Goal: Navigation & Orientation: Find specific page/section

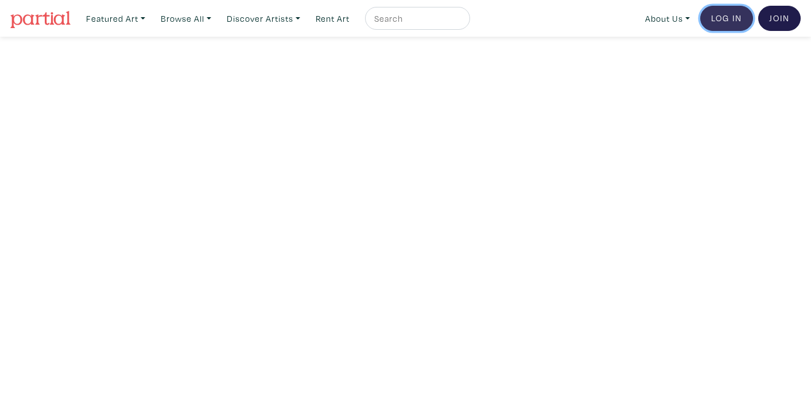
click at [721, 18] on link "Log In" at bounding box center [726, 18] width 53 height 25
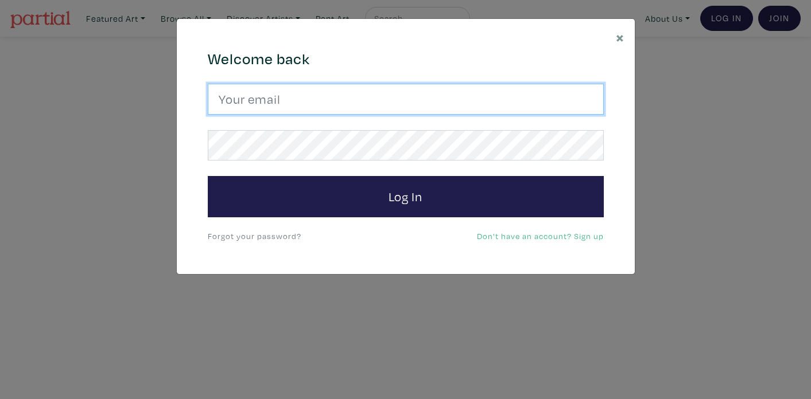
click at [470, 94] on input "email" at bounding box center [406, 99] width 396 height 31
type input "[EMAIL_ADDRESS][PERSON_NAME][DOMAIN_NAME]"
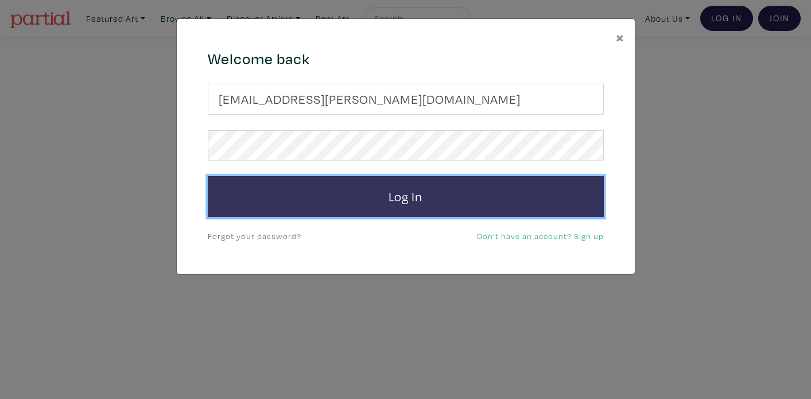
click at [394, 198] on button "Log In" at bounding box center [406, 196] width 396 height 41
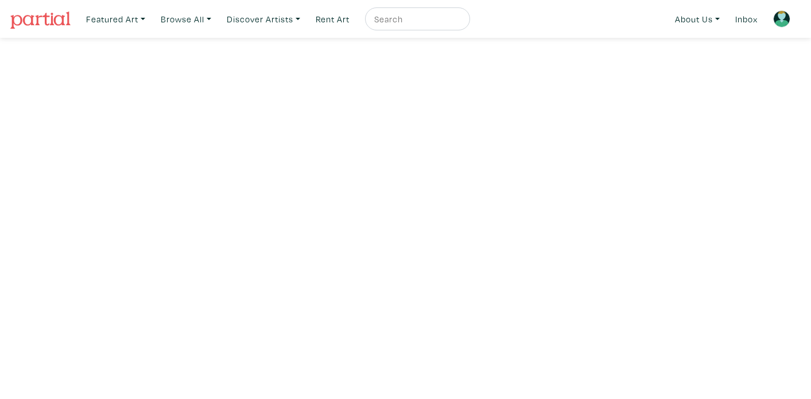
click at [778, 20] on img at bounding box center [781, 18] width 17 height 17
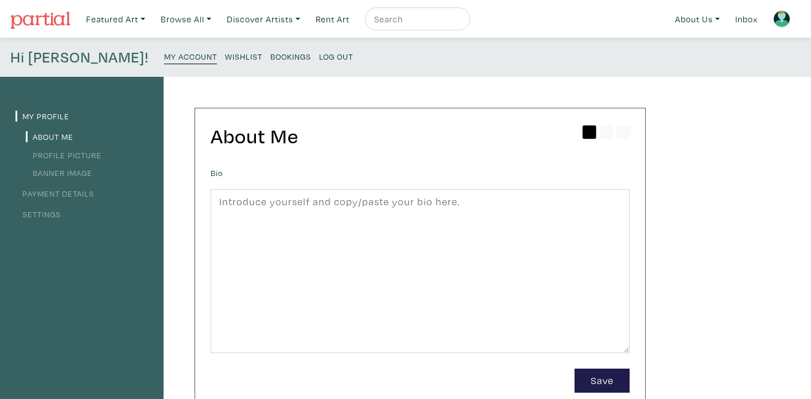
click at [225, 60] on small "Wishlist" at bounding box center [243, 56] width 37 height 11
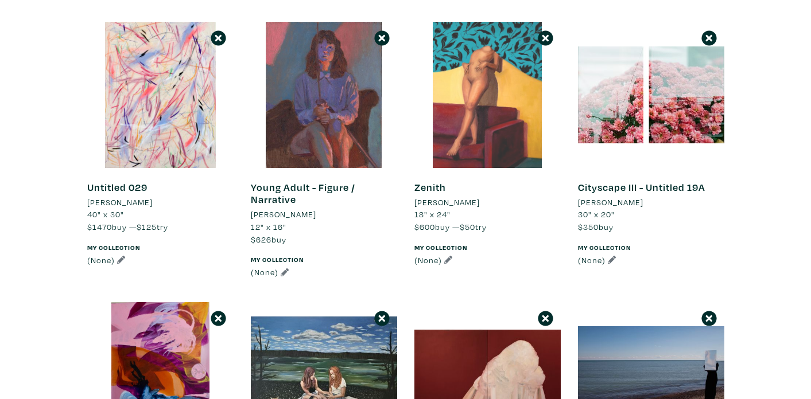
scroll to position [697, 0]
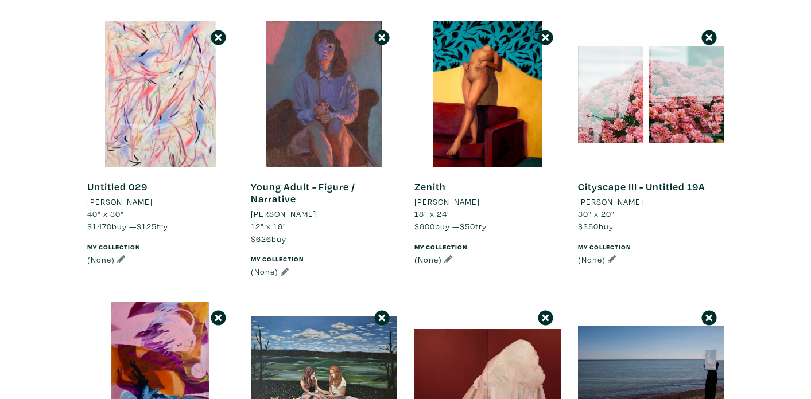
drag, startPoint x: 546, startPoint y: 25, endPoint x: 588, endPoint y: 6, distance: 45.5
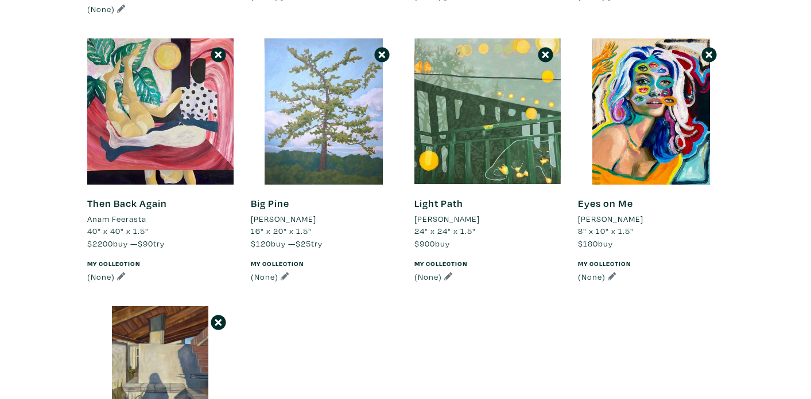
scroll to position [1248, 0]
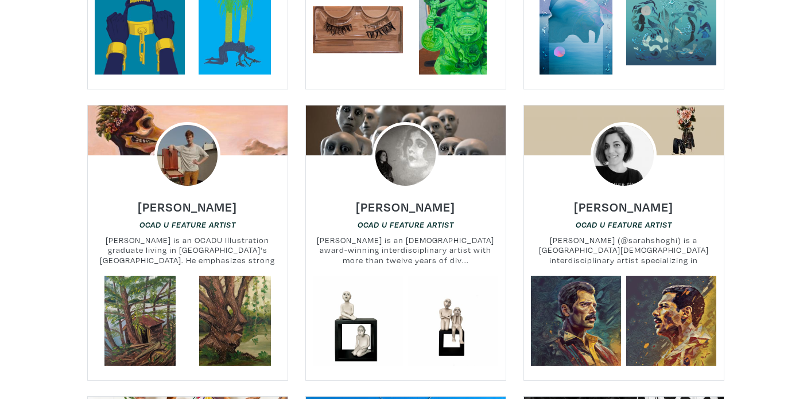
scroll to position [6553, 0]
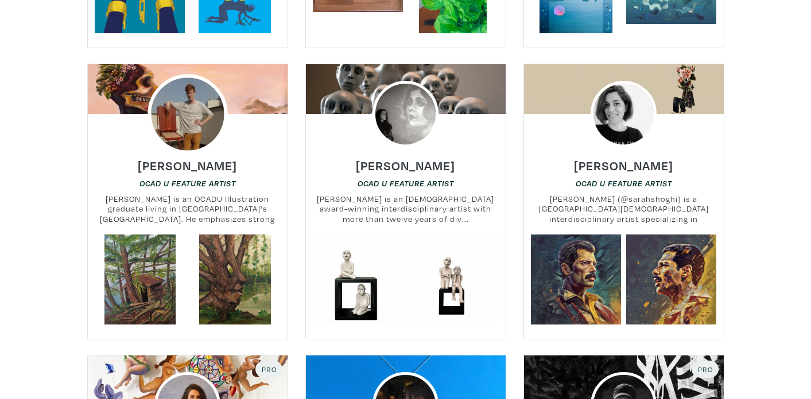
click at [196, 74] on img at bounding box center [188, 114] width 80 height 80
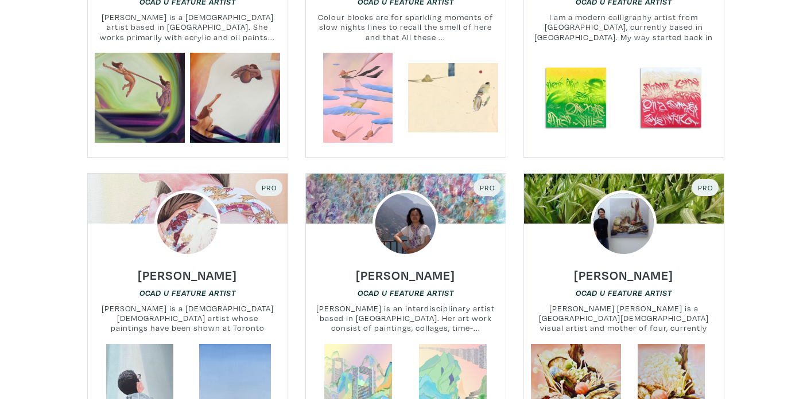
scroll to position [7082, 0]
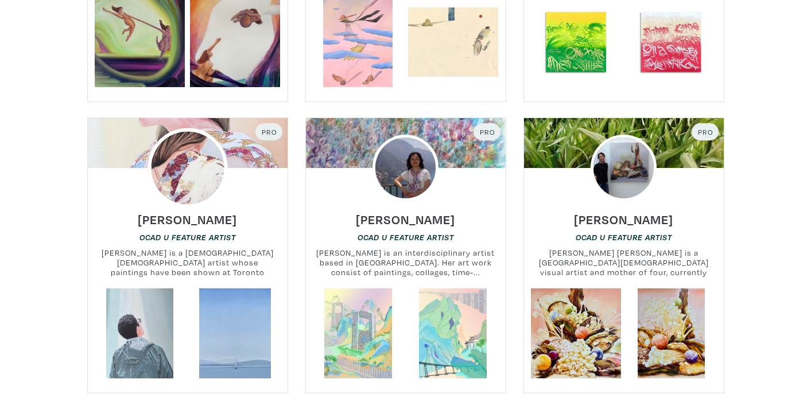
click at [199, 128] on img at bounding box center [188, 168] width 80 height 80
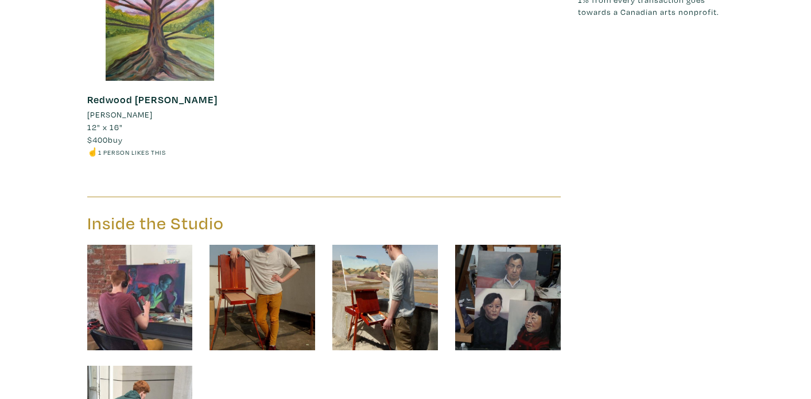
scroll to position [1633, 0]
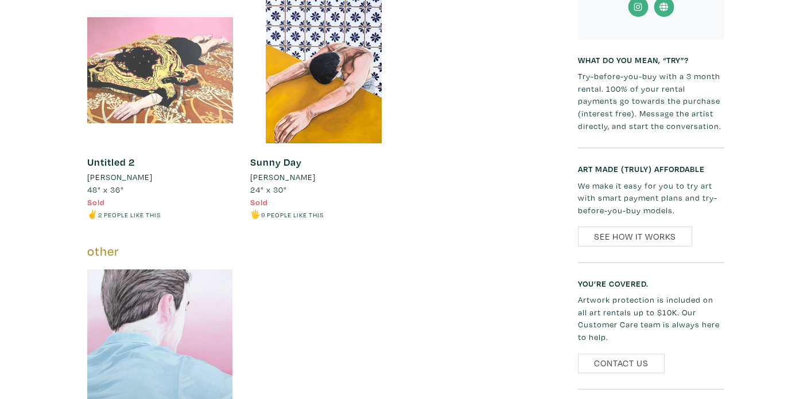
scroll to position [2684, 0]
